Goal: Task Accomplishment & Management: Use online tool/utility

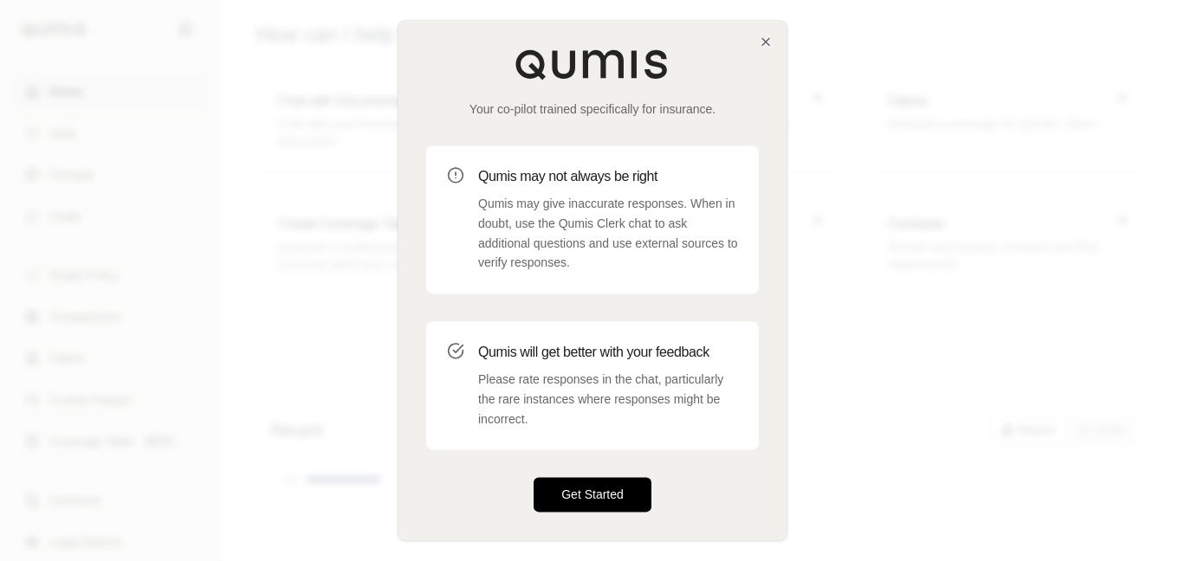
click at [617, 489] on button "Get Started" at bounding box center [592, 495] width 118 height 35
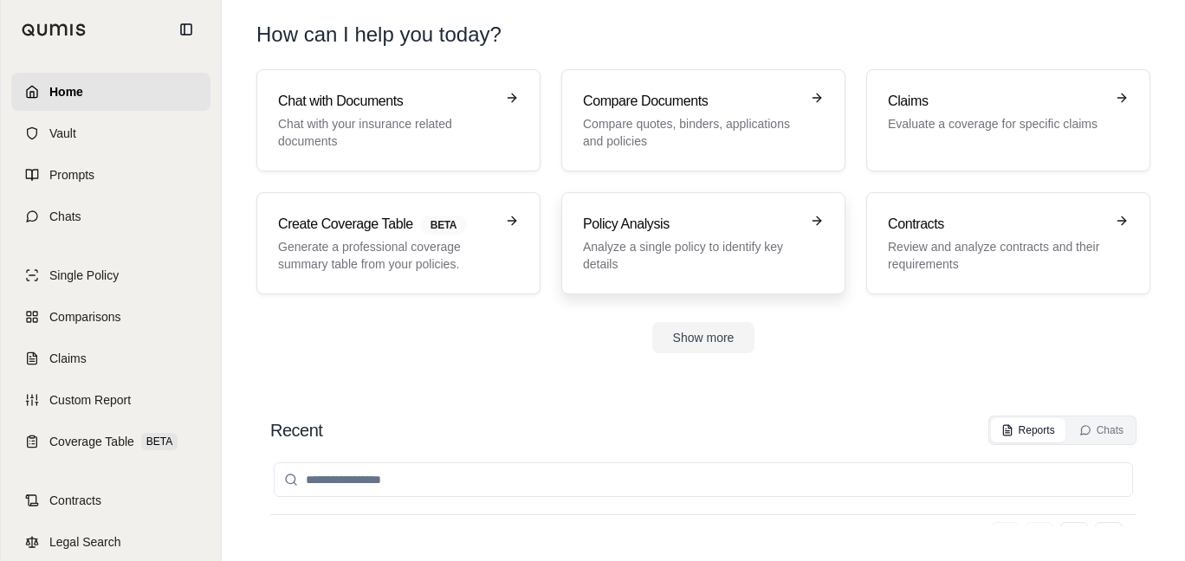
click at [695, 207] on link "Policy Analysis Analyze a single policy to identify key details" at bounding box center [703, 243] width 284 height 102
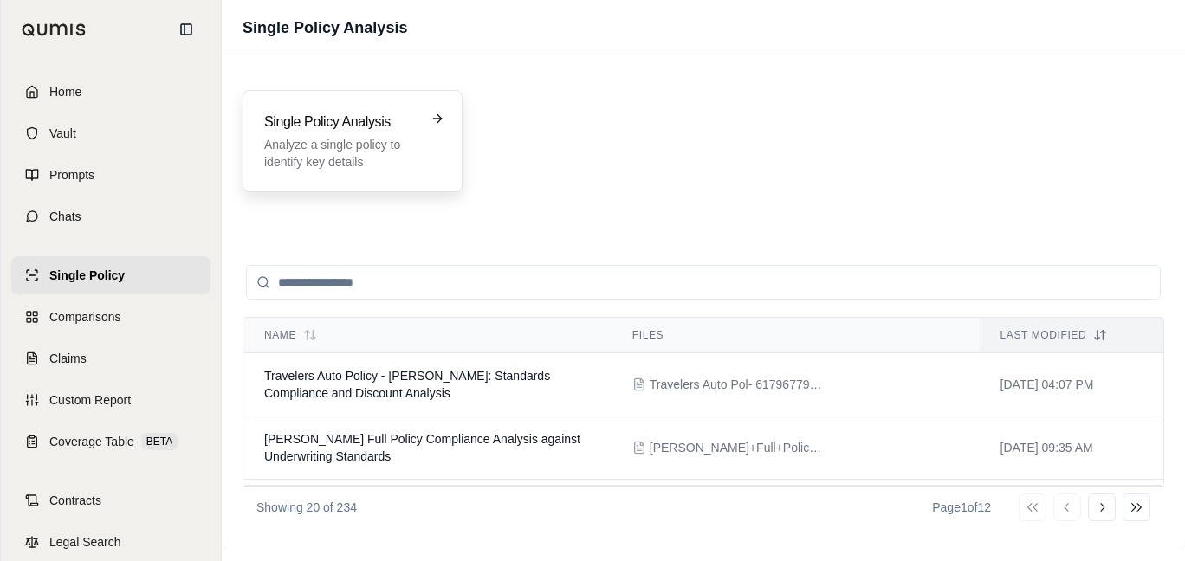
click at [374, 127] on h3 "Single Policy Analysis" at bounding box center [340, 122] width 152 height 21
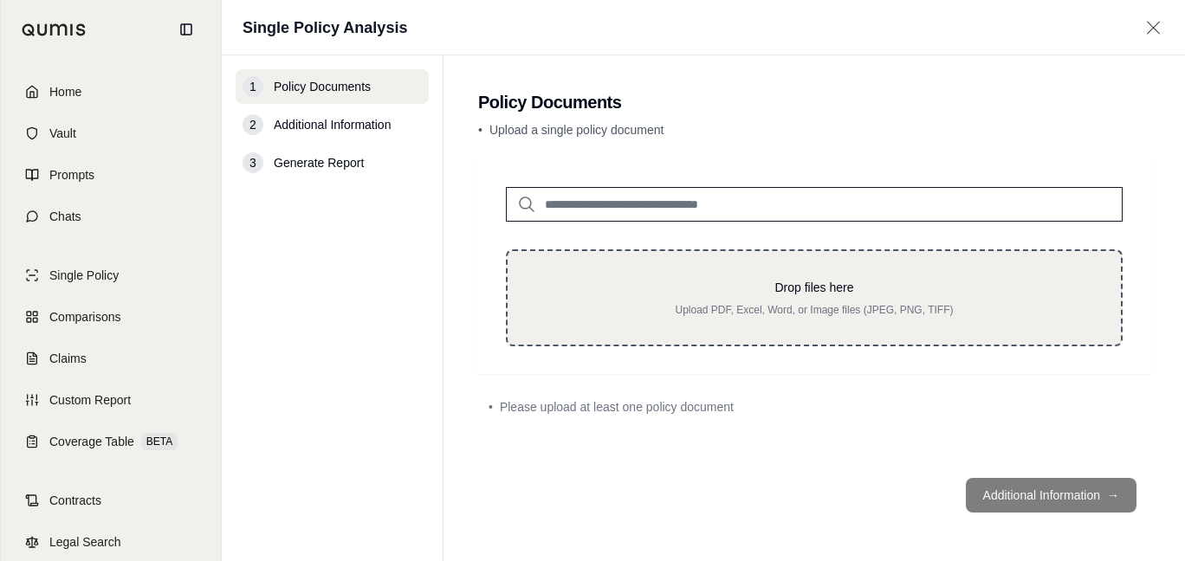
click at [720, 331] on div "Drop files here Upload PDF, Excel, Word, or Image files (JPEG, PNG, TIFF)" at bounding box center [814, 297] width 617 height 97
type input "**********"
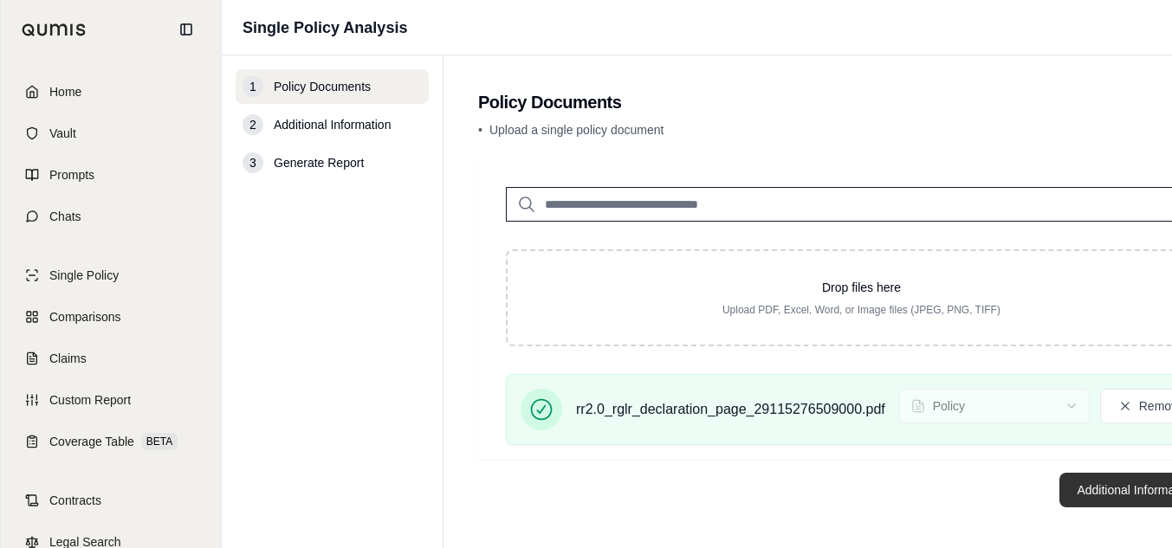
click at [1116, 480] on button "Additional Information →" at bounding box center [1144, 490] width 171 height 35
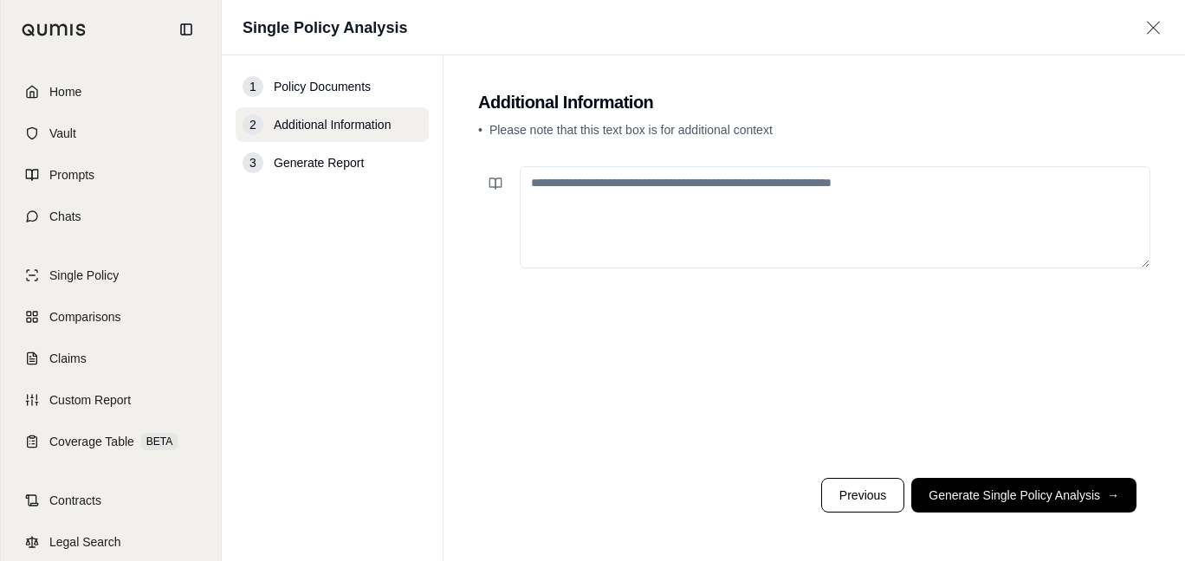
click at [677, 214] on textarea at bounding box center [835, 217] width 630 height 102
